Goal: Task Accomplishment & Management: Complete application form

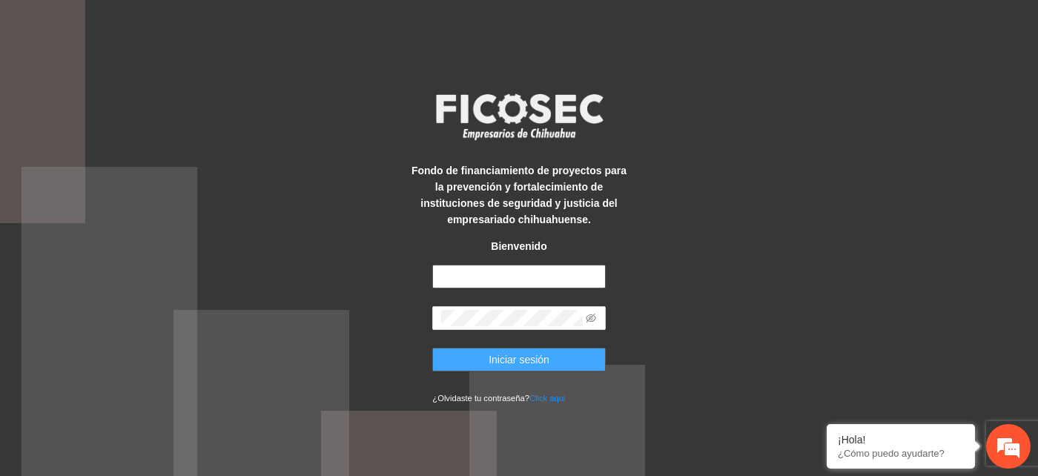
type input "**********"
click at [530, 363] on span "Iniciar sesión" at bounding box center [519, 360] width 61 height 16
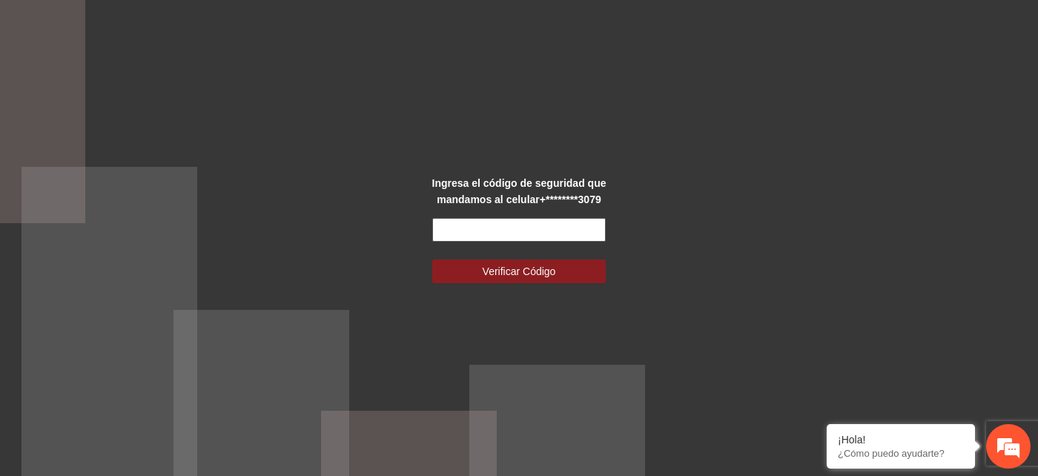
click at [452, 230] on input "text" at bounding box center [518, 230] width 173 height 24
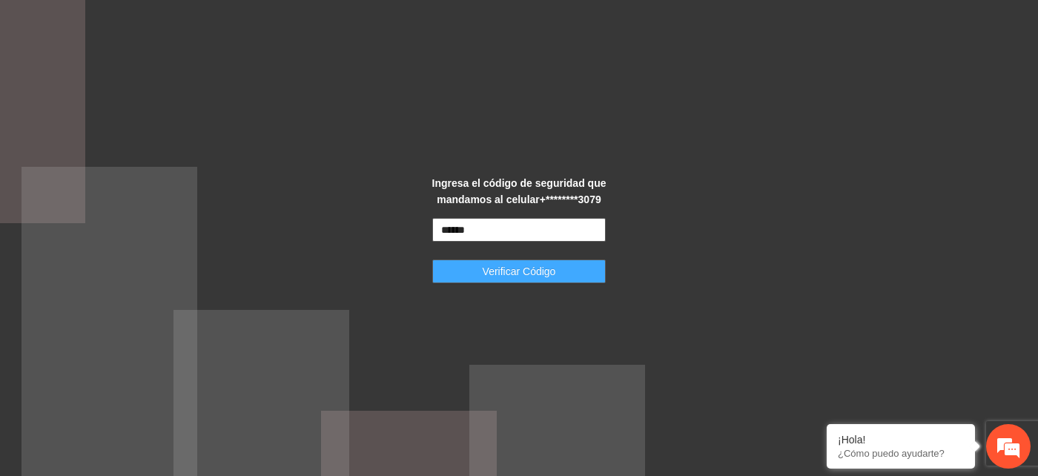
type input "******"
click at [567, 268] on button "Verificar Código" at bounding box center [518, 272] width 173 height 24
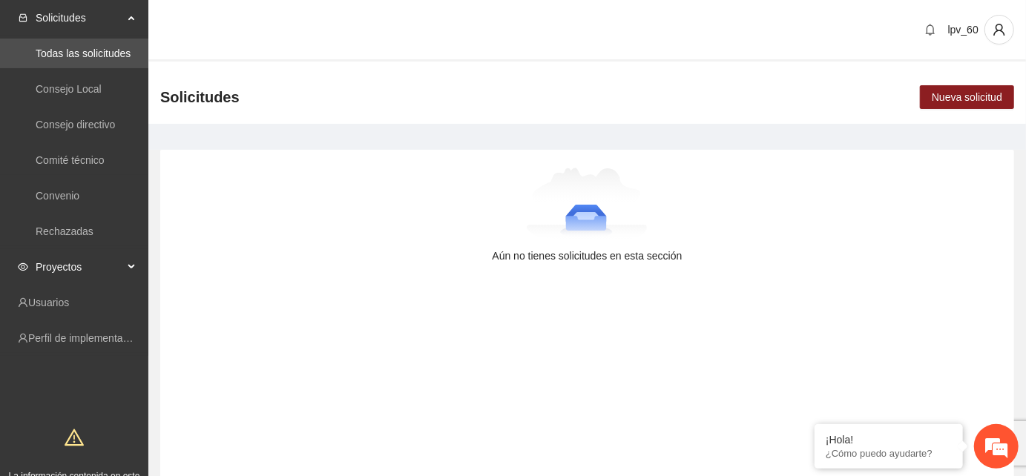
click at [130, 263] on div "Proyectos" at bounding box center [74, 267] width 148 height 30
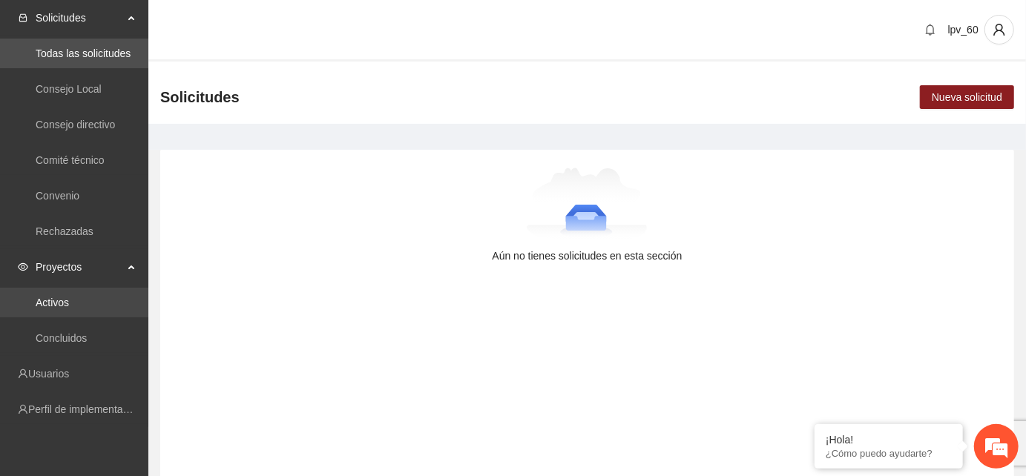
click at [63, 303] on link "Activos" at bounding box center [52, 303] width 33 height 12
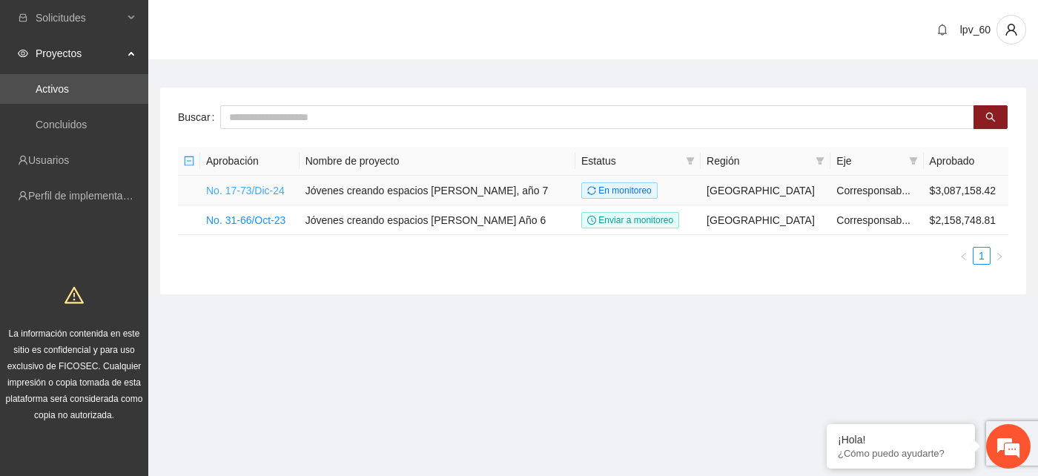
click at [263, 186] on link "No. 17-73/Dic-24" at bounding box center [245, 191] width 79 height 12
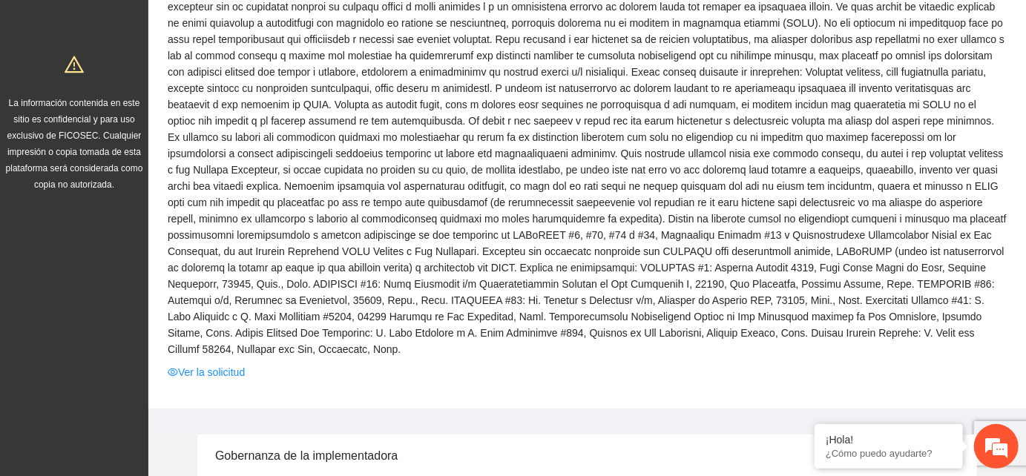
scroll to position [329, 0]
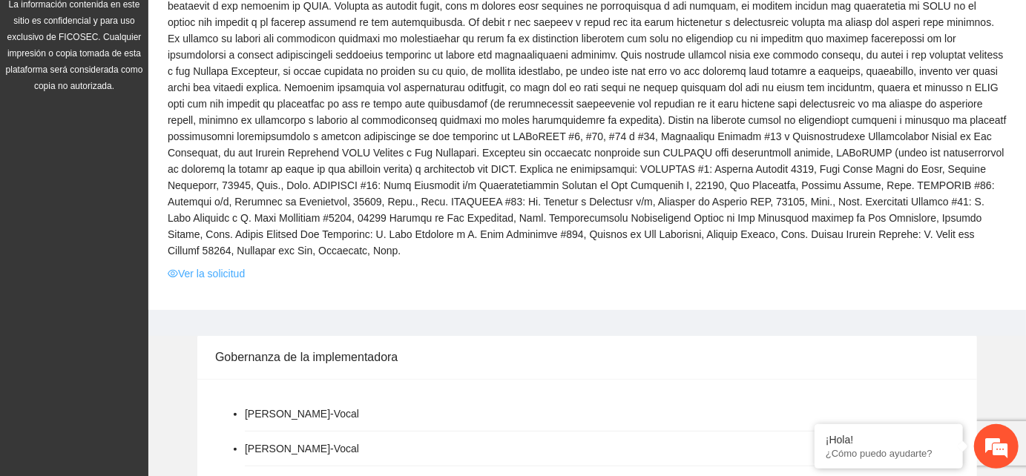
click at [230, 266] on link "Ver la solicitud" at bounding box center [206, 274] width 77 height 16
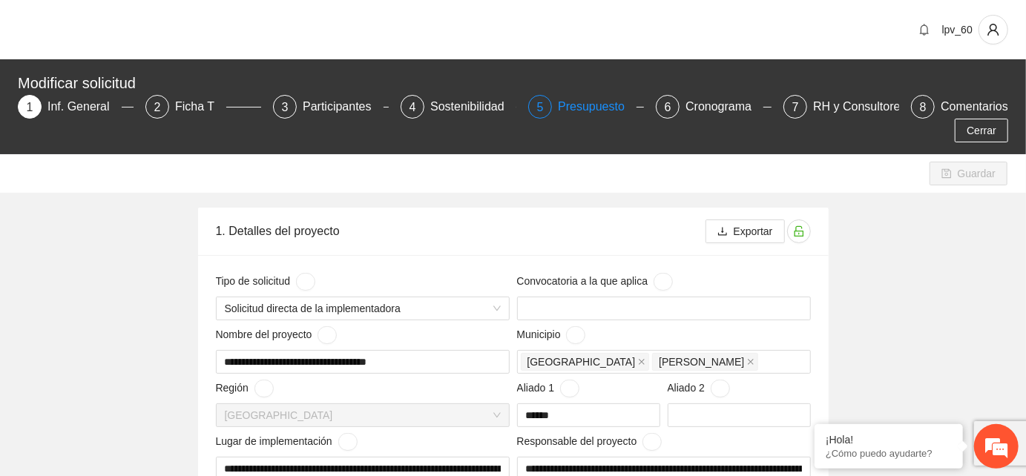
click at [558, 112] on div "Presupuesto" at bounding box center [597, 107] width 79 height 24
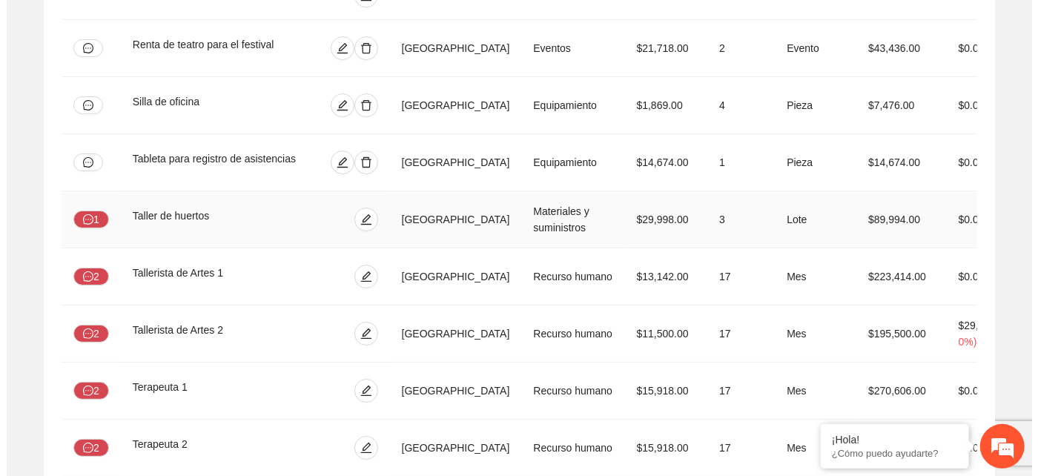
scroll to position [3266, 0]
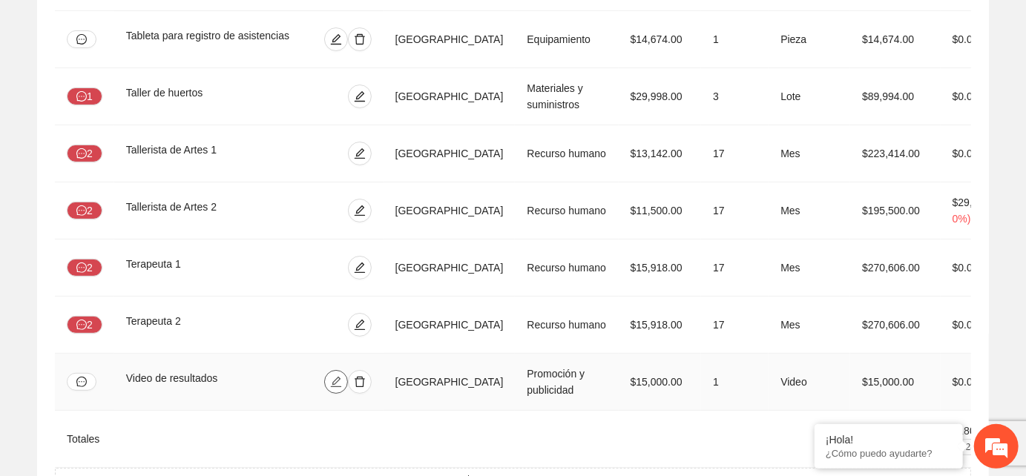
click at [342, 376] on icon "edit" at bounding box center [336, 382] width 12 height 12
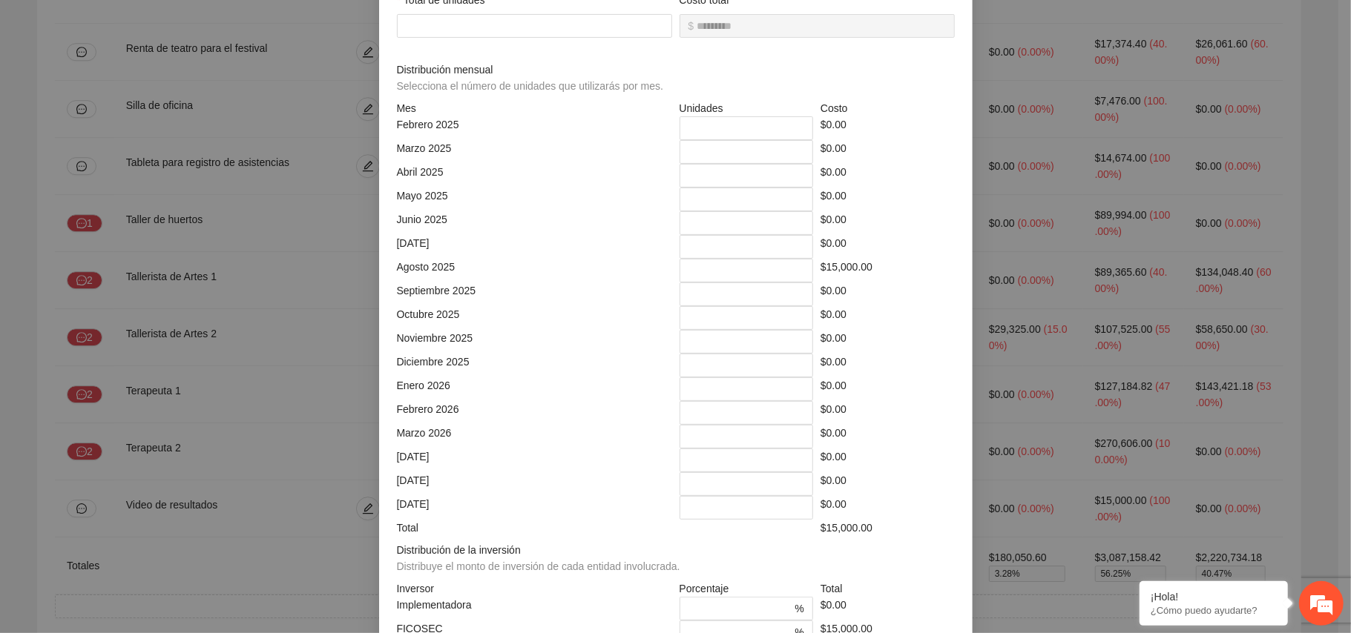
scroll to position [297, 0]
drag, startPoint x: 1107, startPoint y: 1, endPoint x: 739, endPoint y: 564, distance: 673.1
click at [736, 475] on div "Distribución de la inversión Distribuye el monto de inversión de cada entidad i…" at bounding box center [676, 561] width 558 height 39
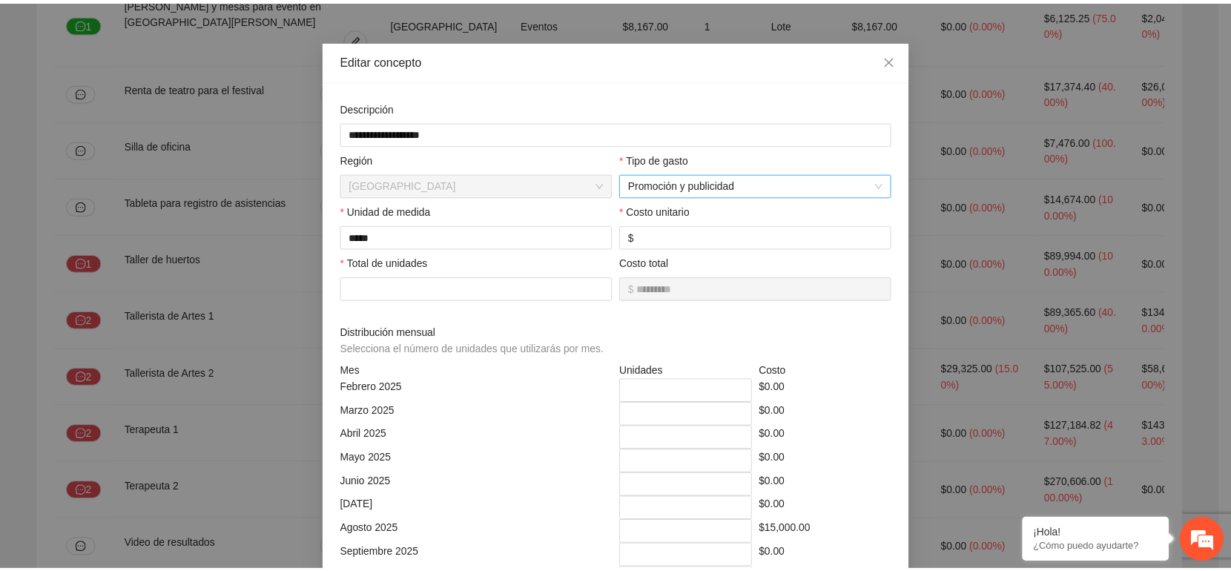
scroll to position [0, 0]
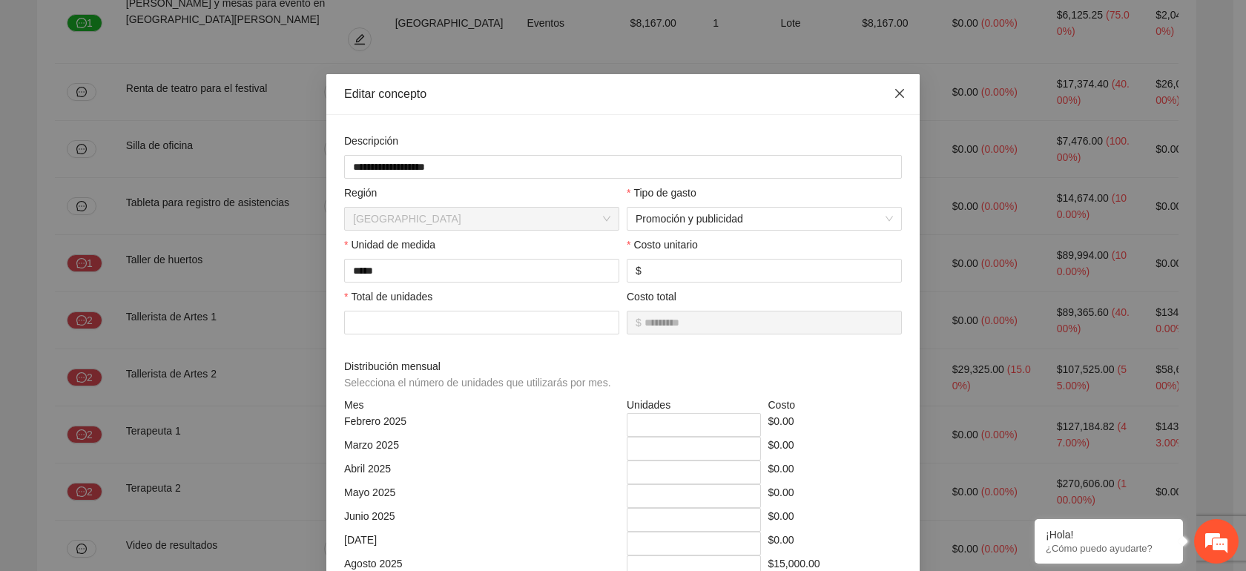
click at [897, 96] on icon "close" at bounding box center [900, 94] width 12 height 12
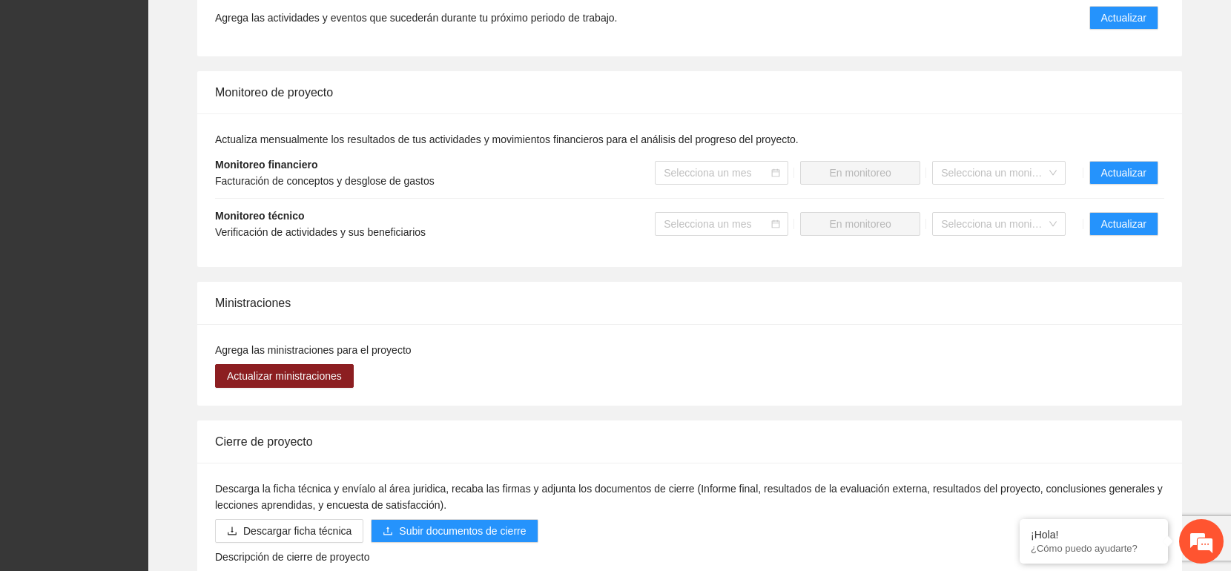
scroll to position [1384, 0]
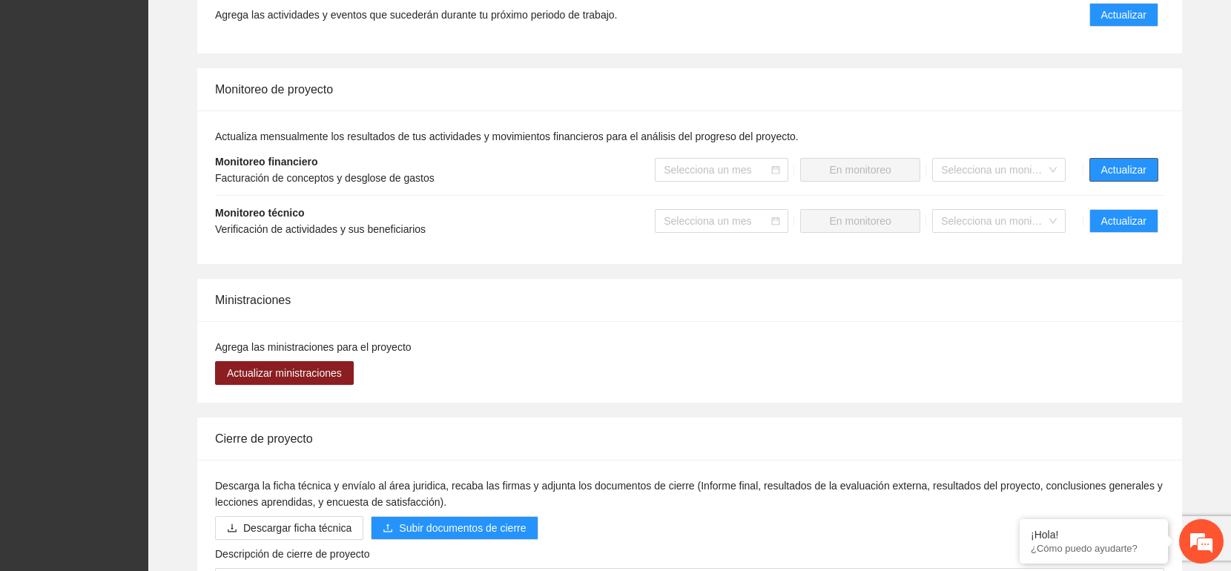
click at [1038, 168] on span "Actualizar" at bounding box center [1123, 170] width 45 height 16
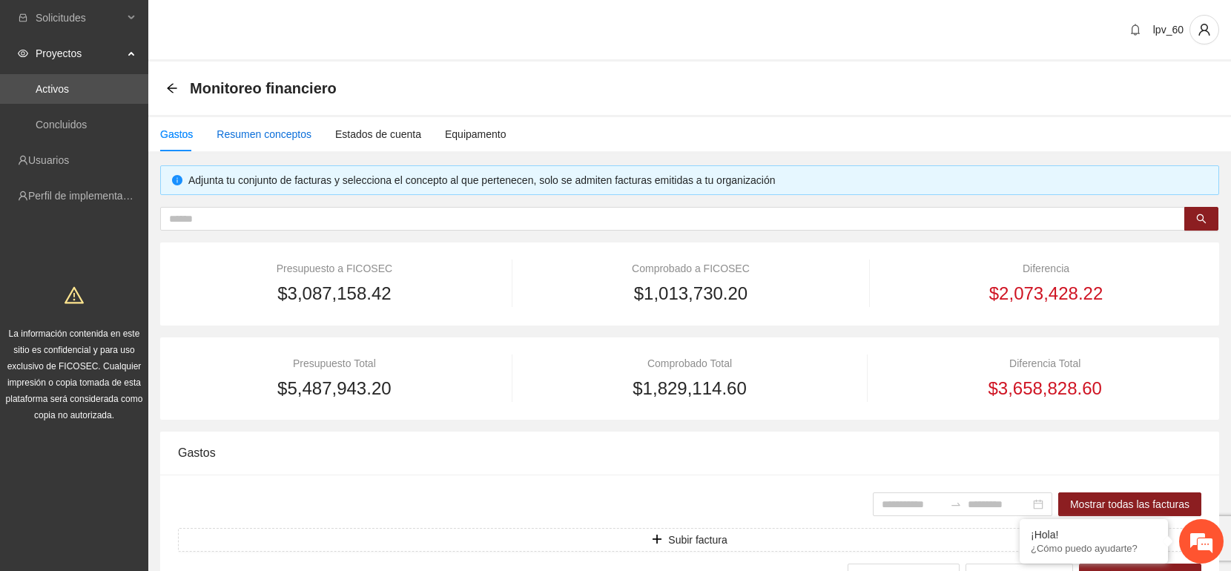
click at [291, 137] on div "Resumen conceptos" at bounding box center [264, 134] width 95 height 16
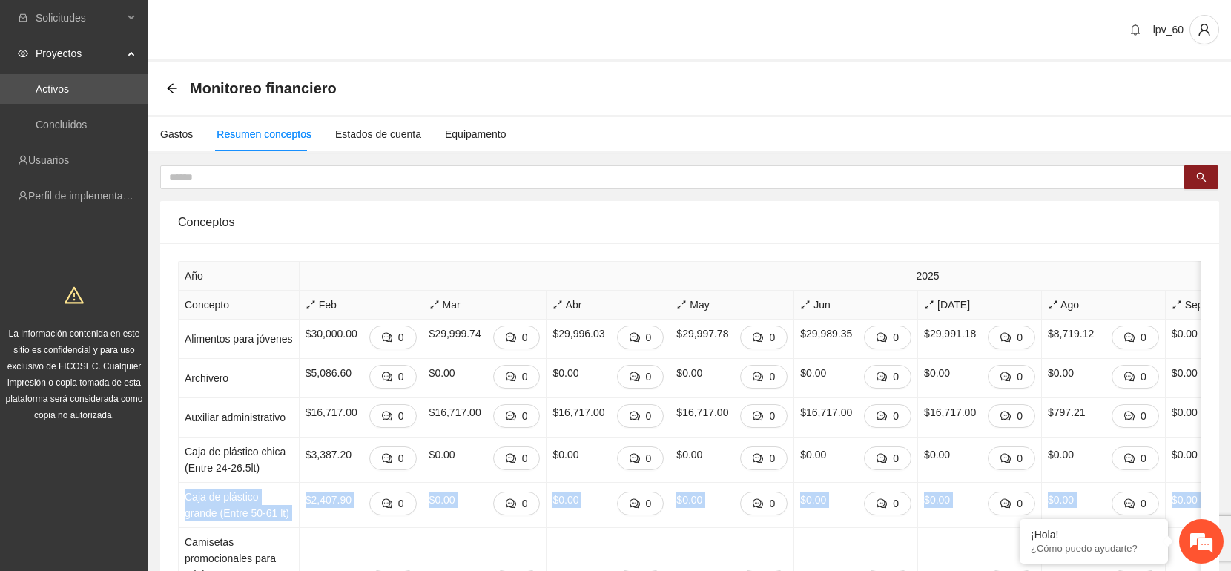
drag, startPoint x: 1225, startPoint y: 458, endPoint x: 1224, endPoint y: 564, distance: 106.1
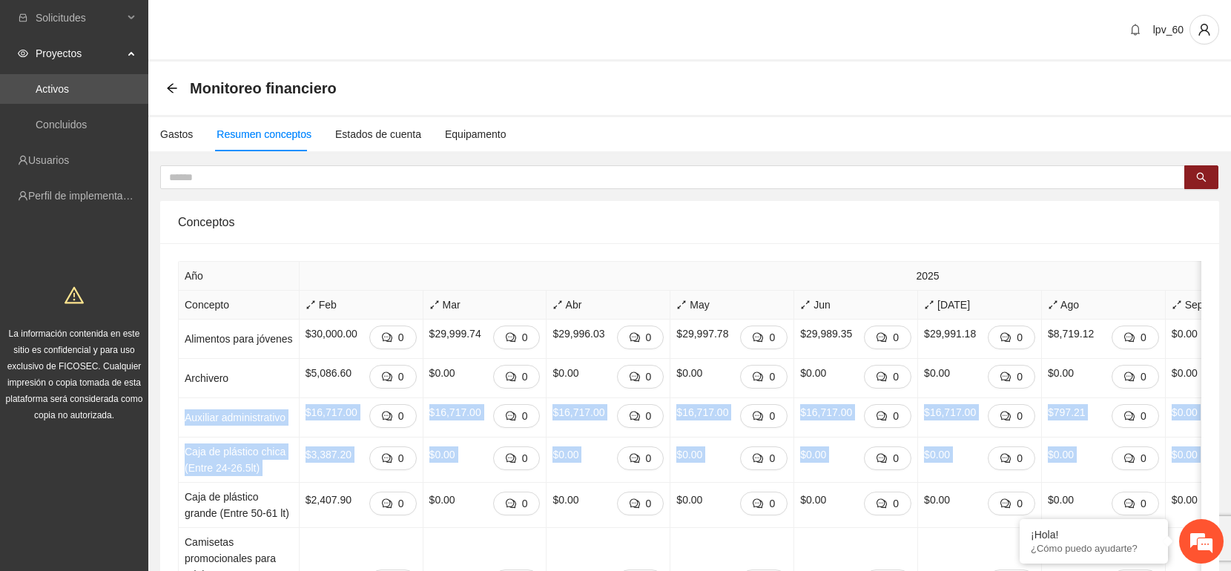
drag, startPoint x: 1224, startPoint y: 380, endPoint x: 1241, endPoint y: 528, distance: 148.6
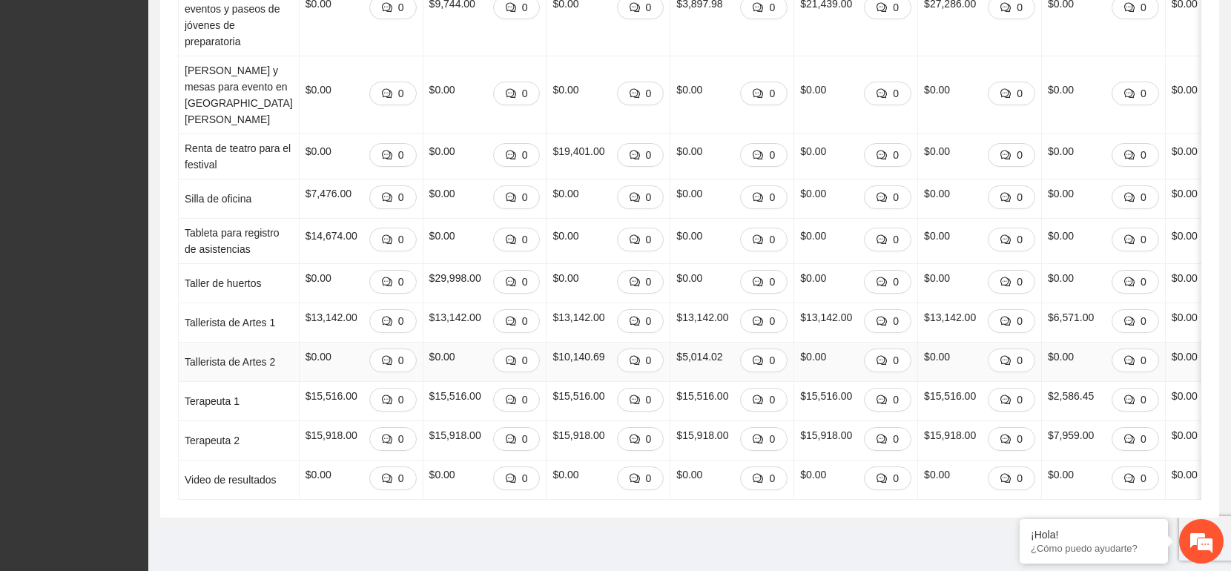
click at [1038, 359] on td "$0.00 0" at bounding box center [1104, 362] width 124 height 39
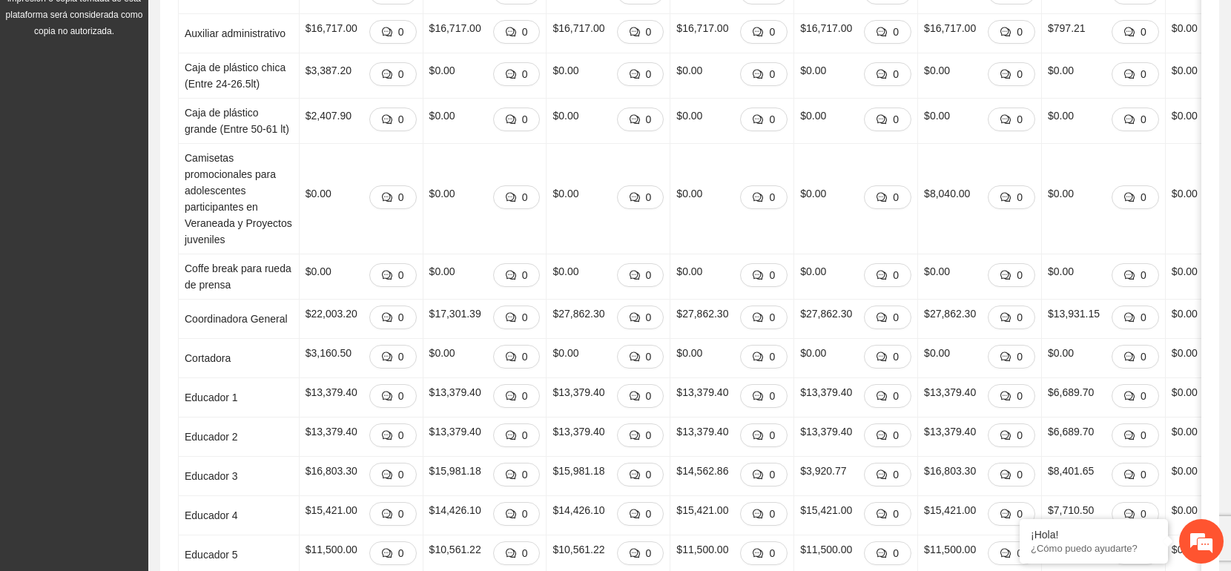
scroll to position [378, 0]
